Goal: Task Accomplishment & Management: Use online tool/utility

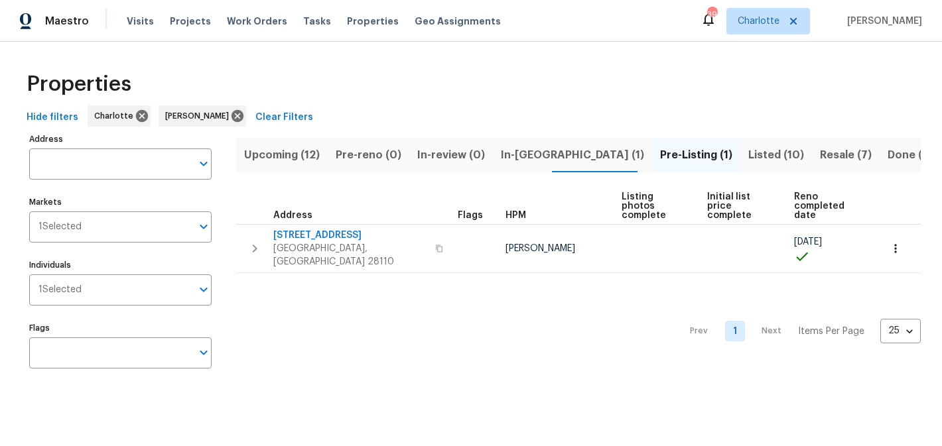
click at [271, 157] on span "Upcoming (12)" at bounding box center [282, 155] width 76 height 19
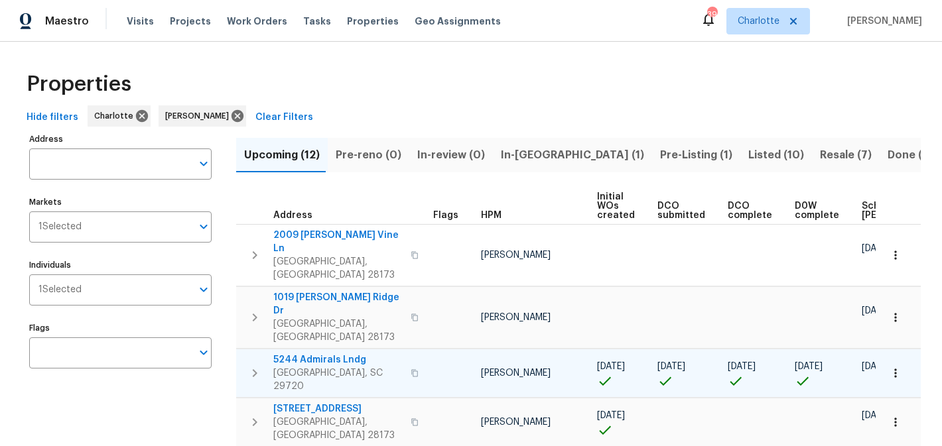
click at [338, 353] on span "5244 Admirals Lndg" at bounding box center [337, 359] width 129 height 13
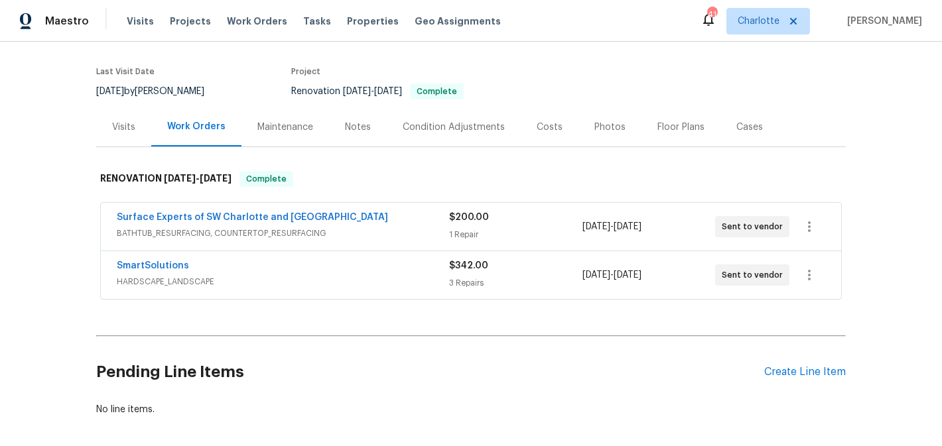
scroll to position [154, 0]
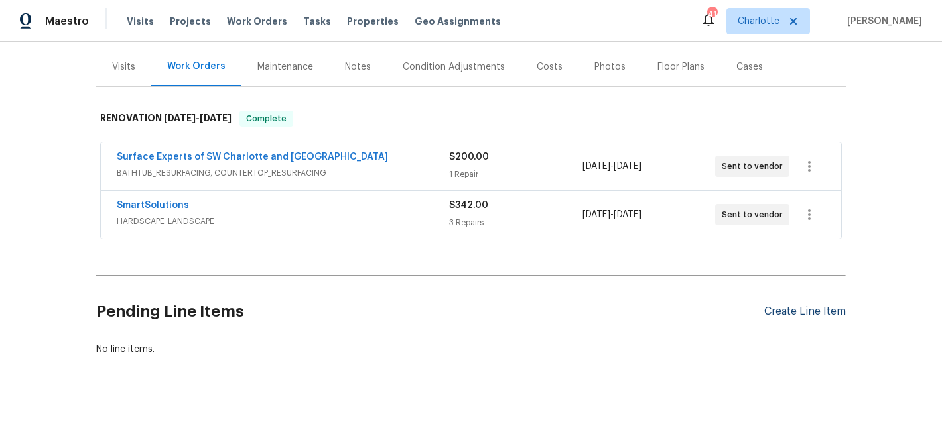
click at [800, 309] on div "Create Line Item" at bounding box center [805, 312] width 82 height 13
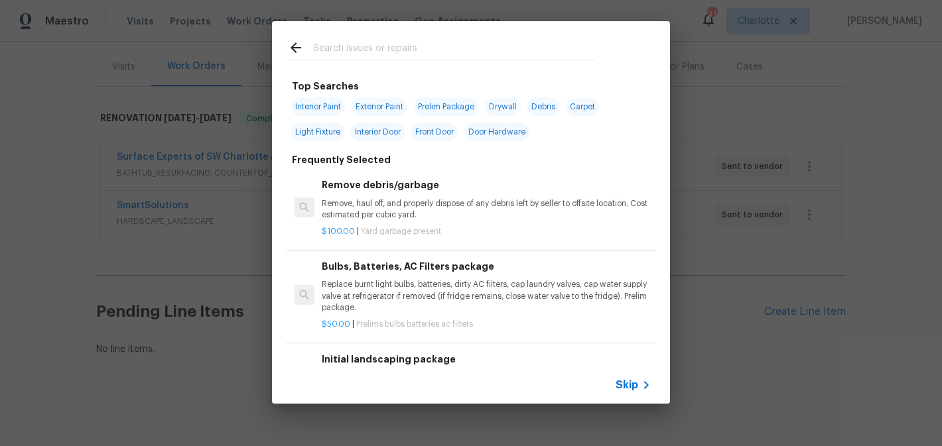
click at [325, 104] on span "Interior Paint" at bounding box center [318, 106] width 54 height 19
type input "Interior Paint"
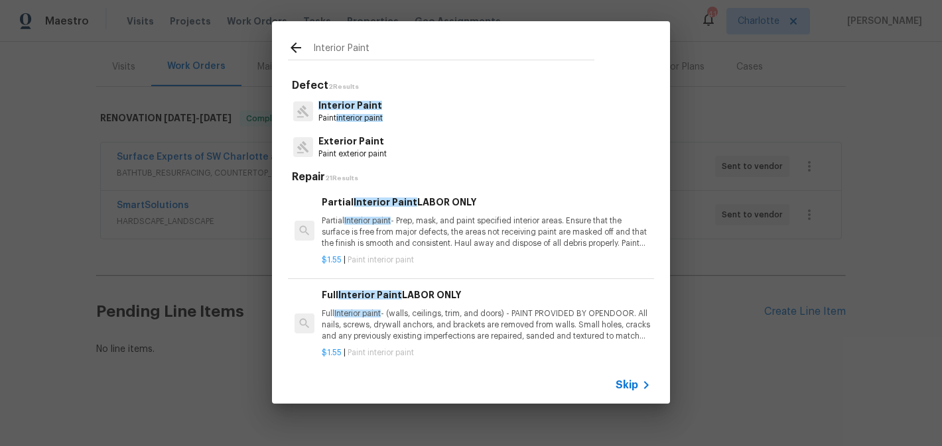
click at [460, 231] on p "Partial Interior paint - Prep, mask, and paint specified interior areas. Ensure…" at bounding box center [486, 233] width 329 height 34
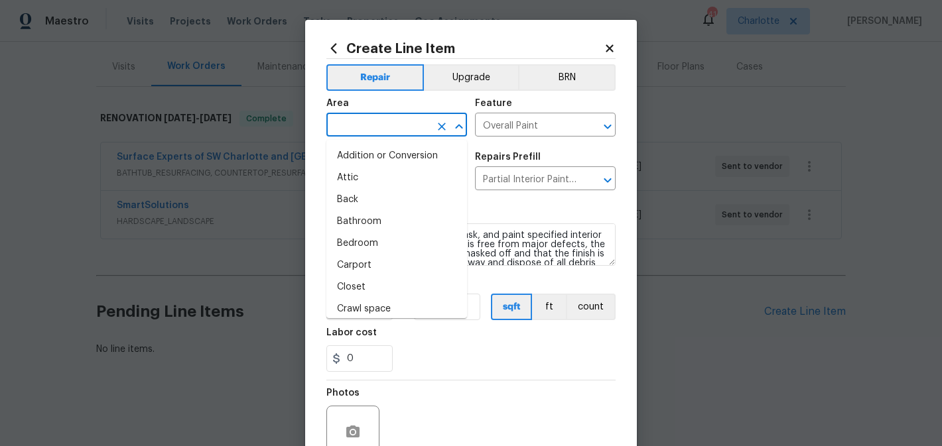
click at [414, 125] on input "text" at bounding box center [377, 126] width 103 height 21
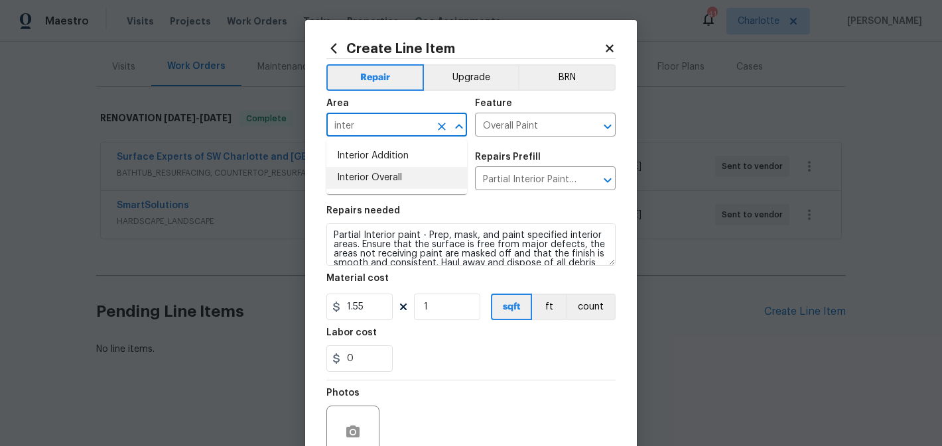
click at [416, 179] on li "Interior Overall" at bounding box center [396, 178] width 141 height 22
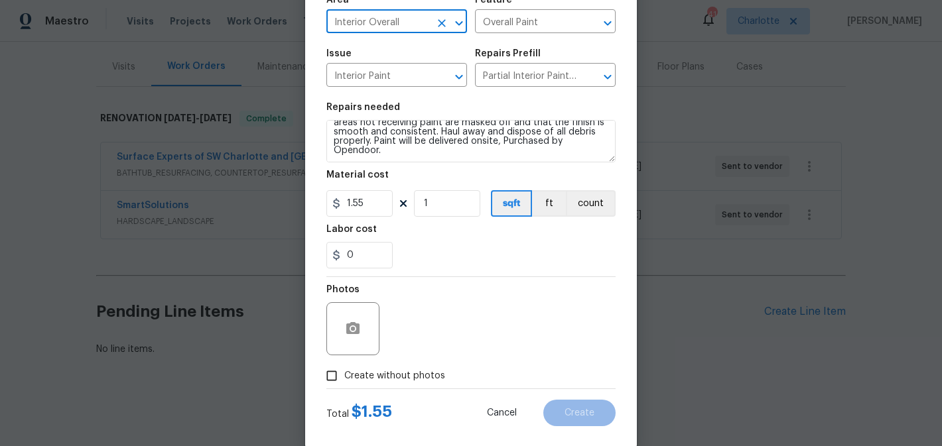
scroll to position [125, 0]
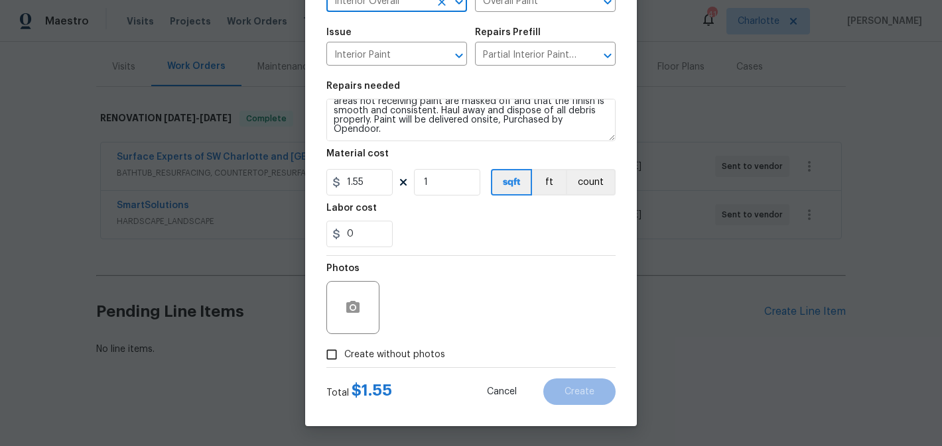
type input "Interior Overall"
click at [411, 355] on span "Create without photos" at bounding box center [394, 355] width 101 height 14
click at [344, 355] on input "Create without photos" at bounding box center [331, 354] width 25 height 25
checkbox input "true"
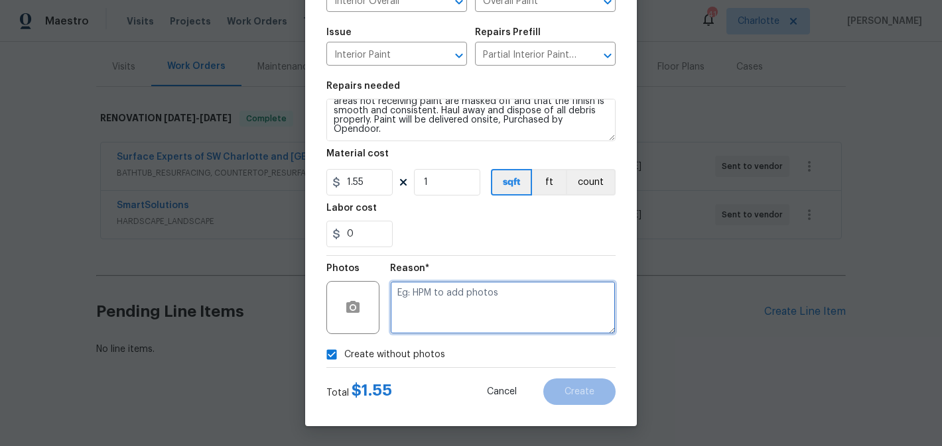
click at [464, 294] on textarea at bounding box center [502, 307] width 225 height 53
type textarea "edit"
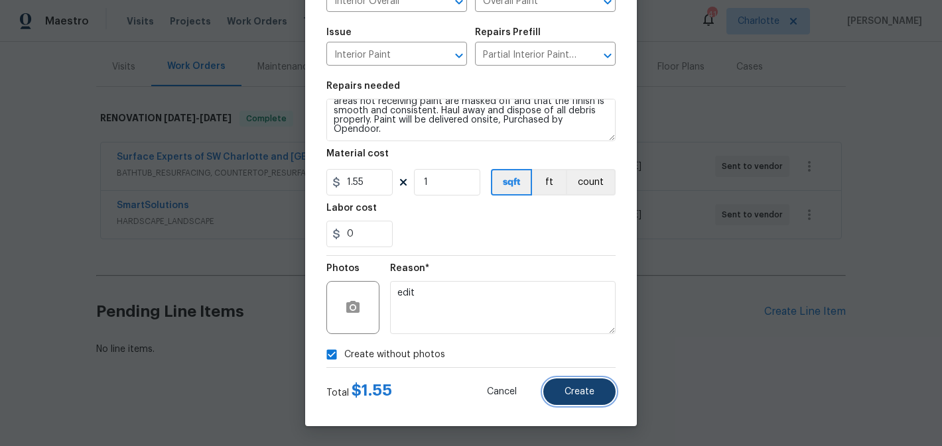
click at [570, 392] on span "Create" at bounding box center [579, 392] width 30 height 10
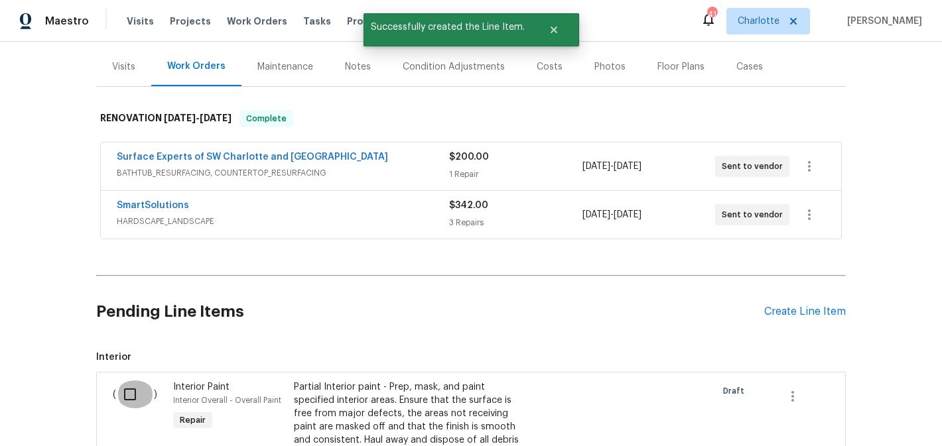
click at [129, 405] on input "checkbox" at bounding box center [135, 395] width 38 height 28
checkbox input "true"
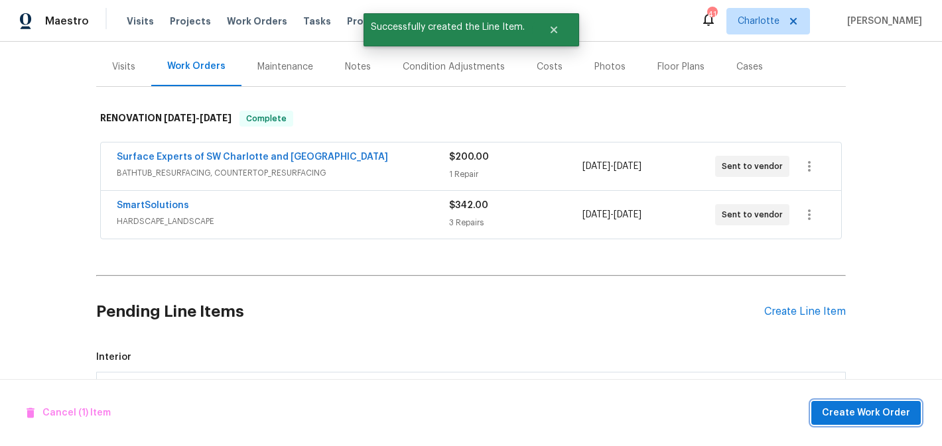
click at [852, 412] on span "Create Work Order" at bounding box center [866, 413] width 88 height 17
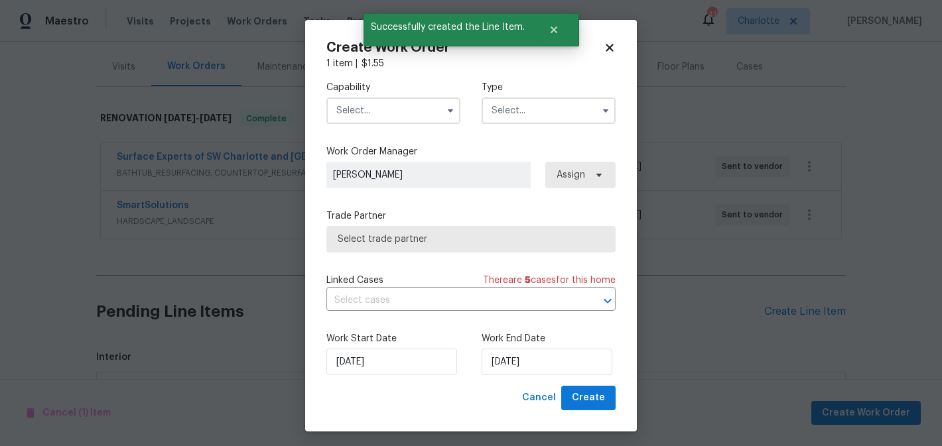
click at [409, 111] on input "text" at bounding box center [393, 110] width 134 height 27
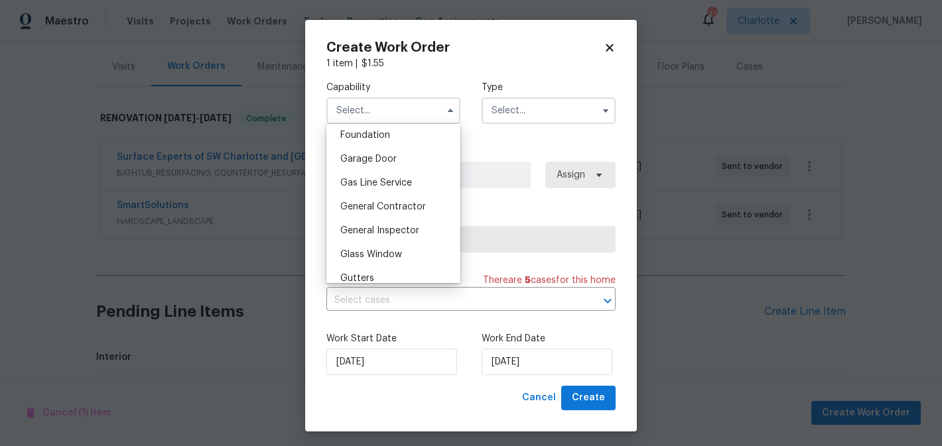
scroll to position [578, 0]
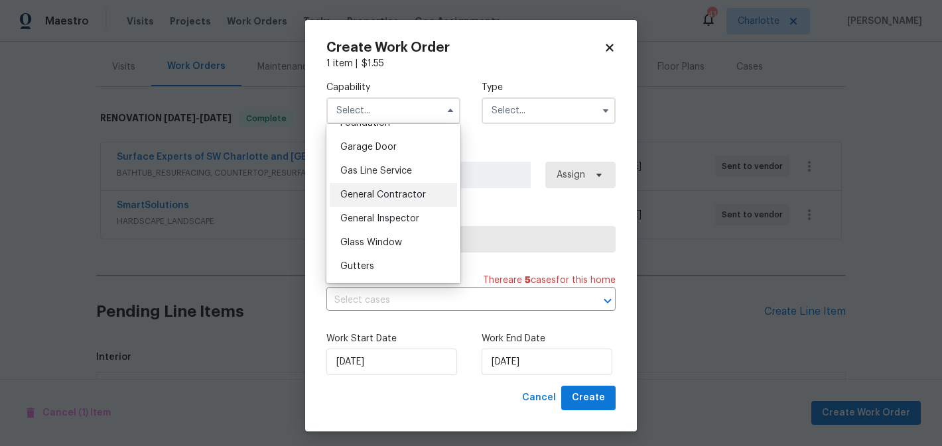
click at [385, 198] on span "General Contractor" at bounding box center [383, 194] width 86 height 9
type input "General Contractor"
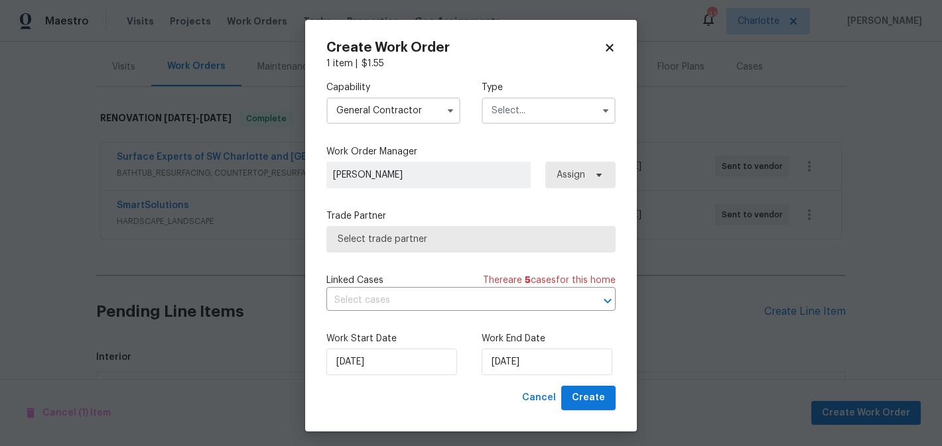
click at [524, 105] on input "text" at bounding box center [548, 110] width 134 height 27
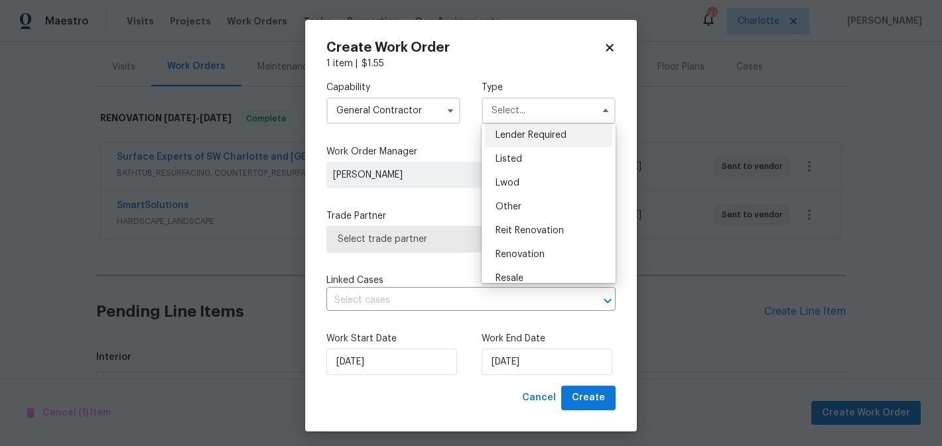
scroll to position [158, 0]
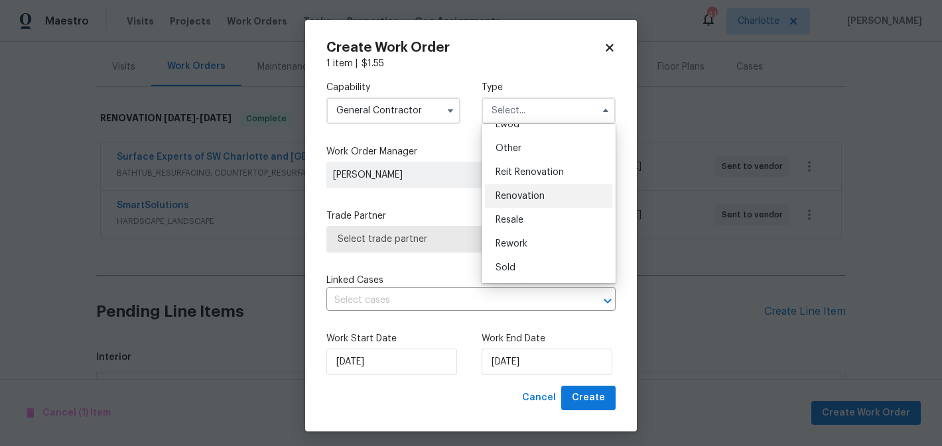
click at [541, 196] on span "Renovation" at bounding box center [519, 196] width 49 height 9
type input "Renovation"
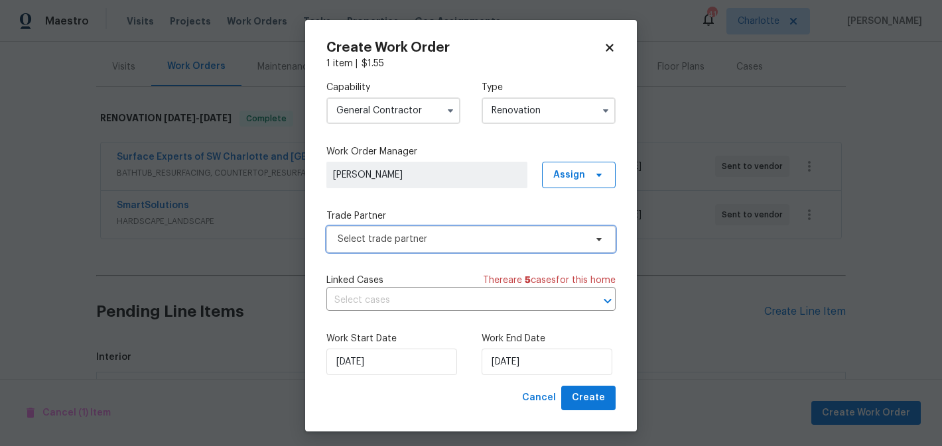
click at [503, 242] on span "Select trade partner" at bounding box center [461, 239] width 247 height 13
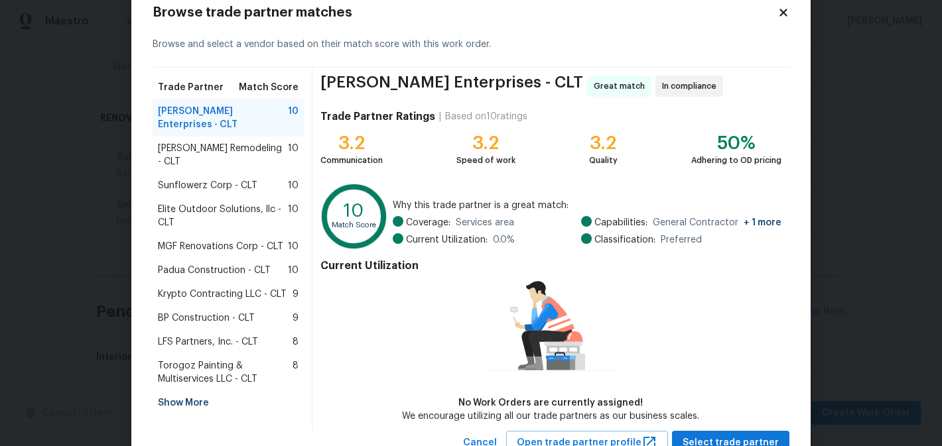
scroll to position [39, 0]
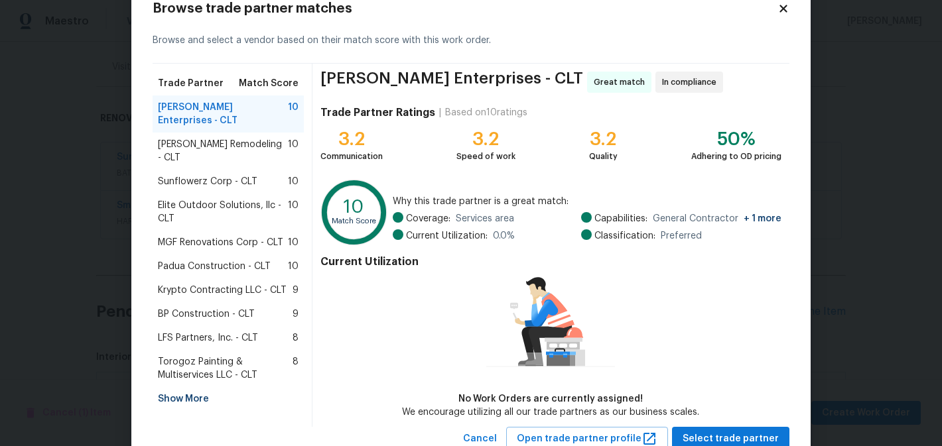
click at [256, 284] on span "Krypto Contracting LLC - CLT" at bounding box center [222, 290] width 129 height 13
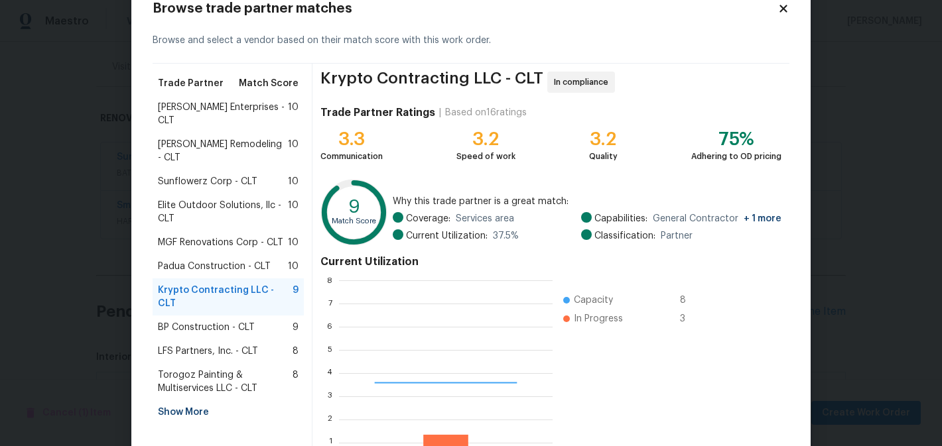
scroll to position [186, 213]
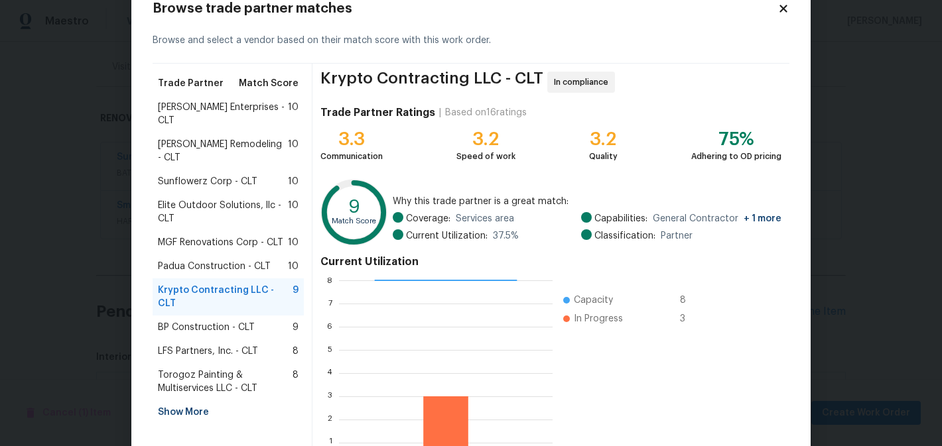
click at [243, 109] on span "Nordman Enterprises - CLT" at bounding box center [223, 114] width 130 height 27
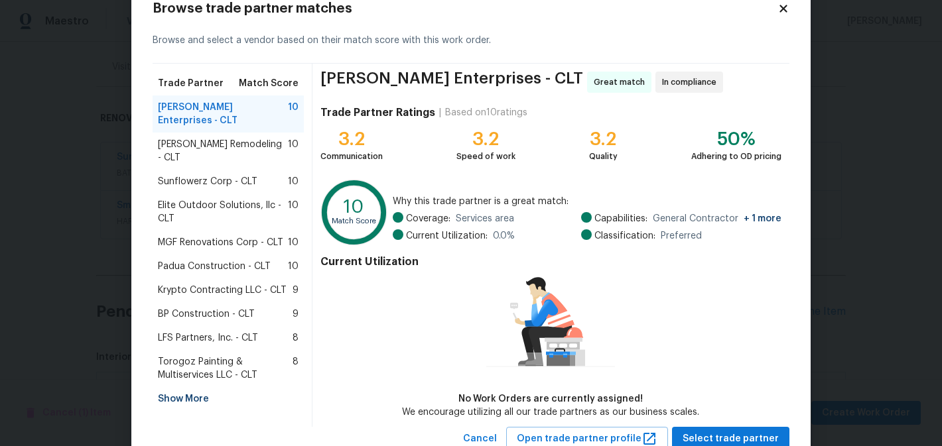
click at [259, 308] on div "BP Construction - CLT 9" at bounding box center [228, 314] width 141 height 13
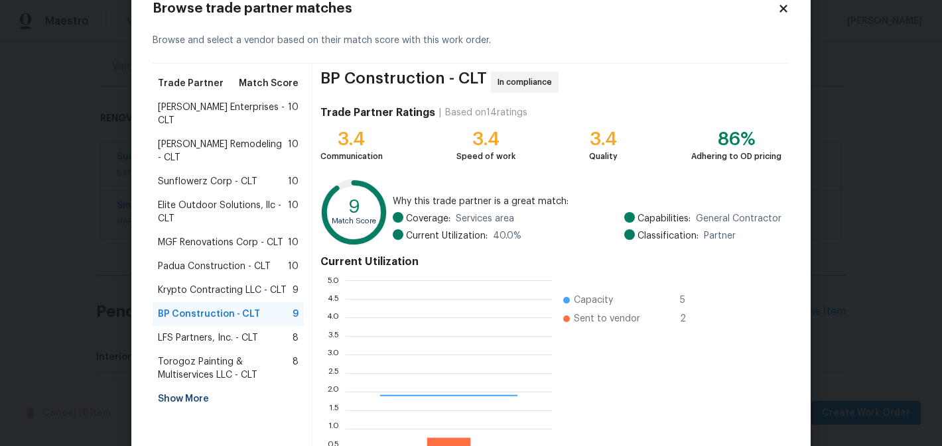
scroll to position [186, 206]
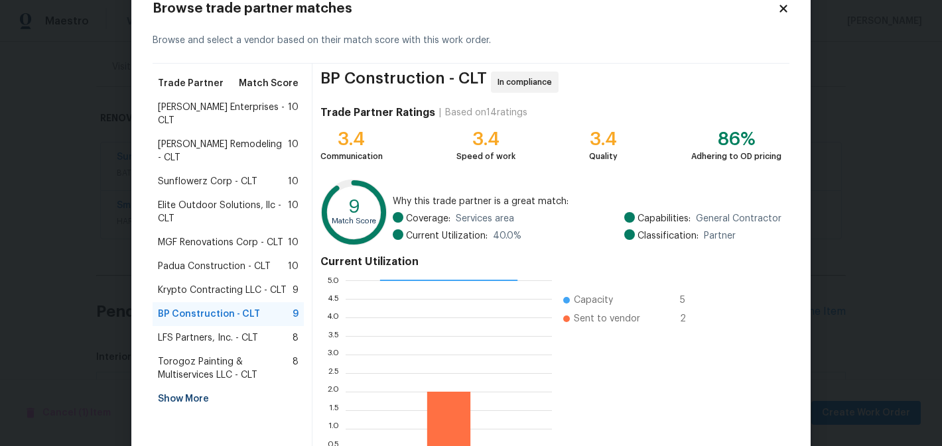
click at [255, 332] on span "LFS Partners, Inc. - CLT" at bounding box center [208, 338] width 100 height 13
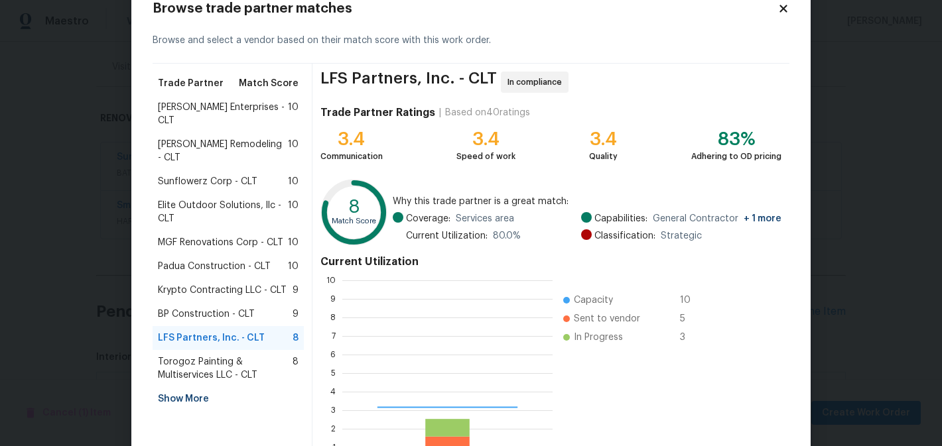
scroll to position [186, 210]
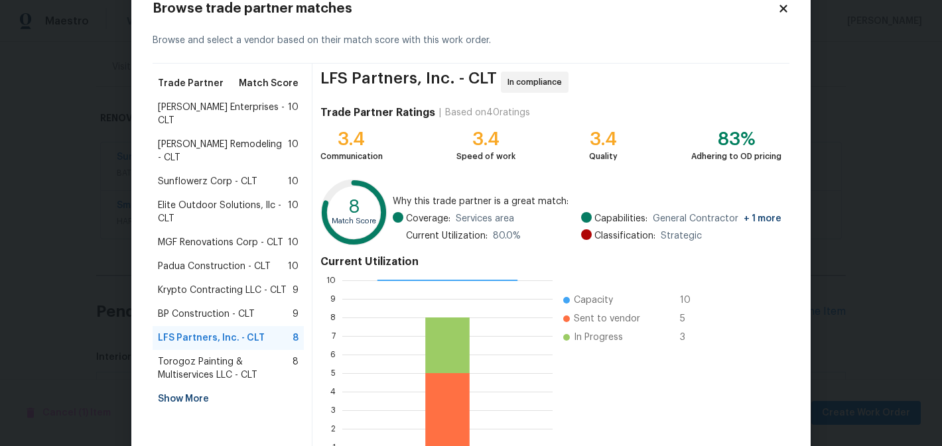
click at [258, 355] on span "Torogoz Painting & Multiservices LLC - CLT" at bounding box center [225, 368] width 135 height 27
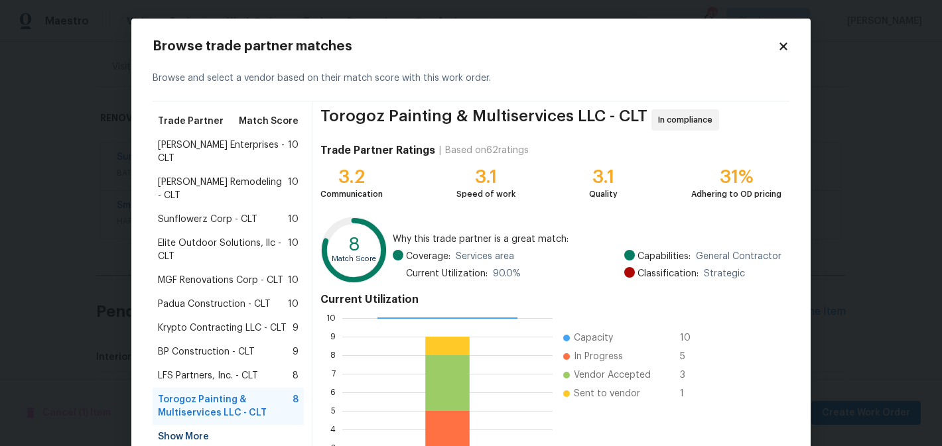
scroll to position [0, 0]
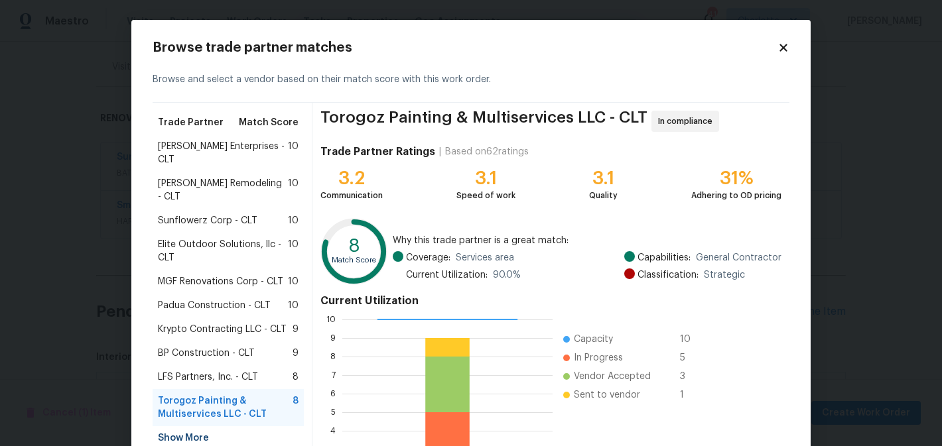
click at [780, 44] on icon at bounding box center [782, 47] width 7 height 7
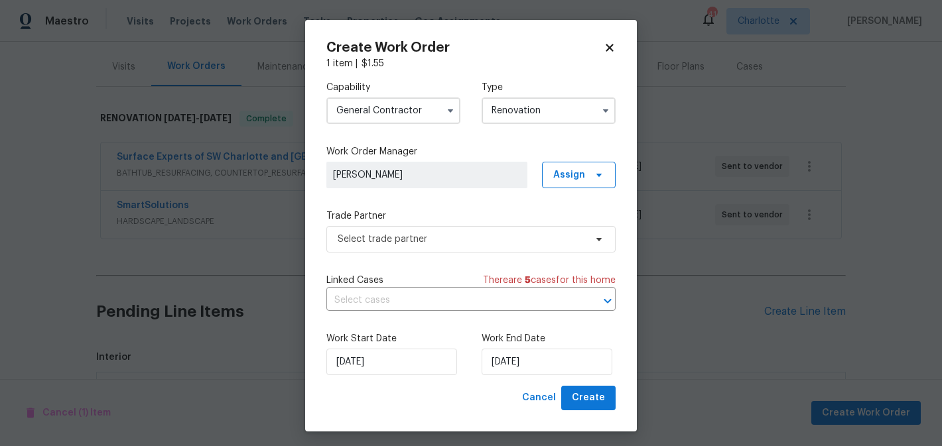
click at [610, 46] on icon at bounding box center [608, 47] width 7 height 7
checkbox input "false"
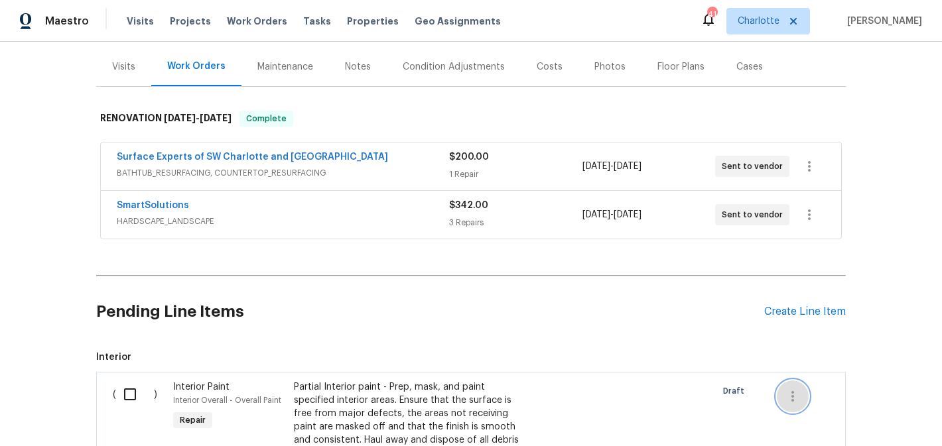
click at [789, 400] on icon "button" at bounding box center [793, 397] width 16 height 16
click at [789, 400] on li "Cancel" at bounding box center [802, 396] width 51 height 22
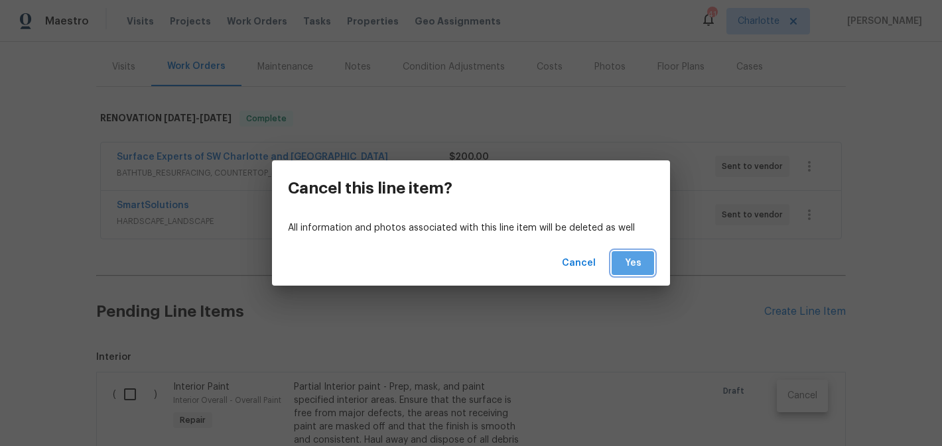
click at [633, 263] on span "Yes" at bounding box center [632, 263] width 21 height 17
